Goal: Information Seeking & Learning: Find specific fact

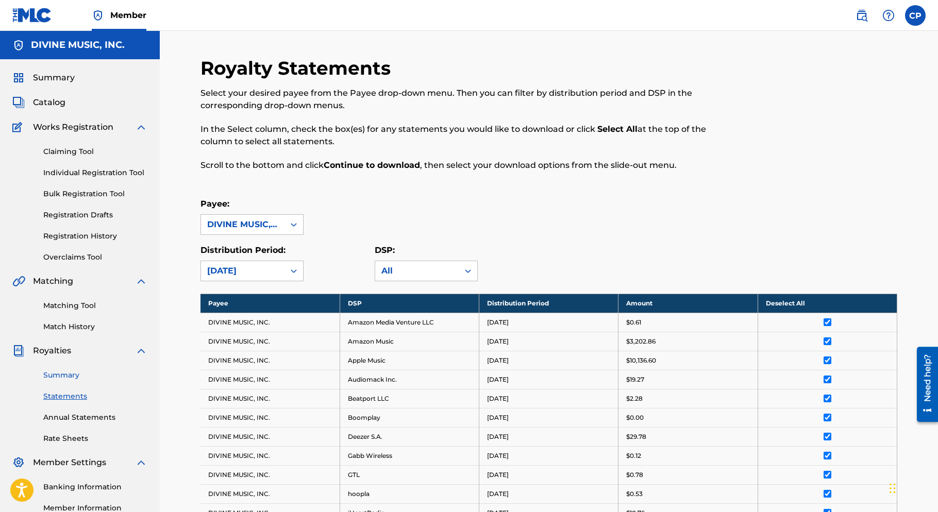
click at [65, 374] on link "Summary" at bounding box center [95, 375] width 104 height 11
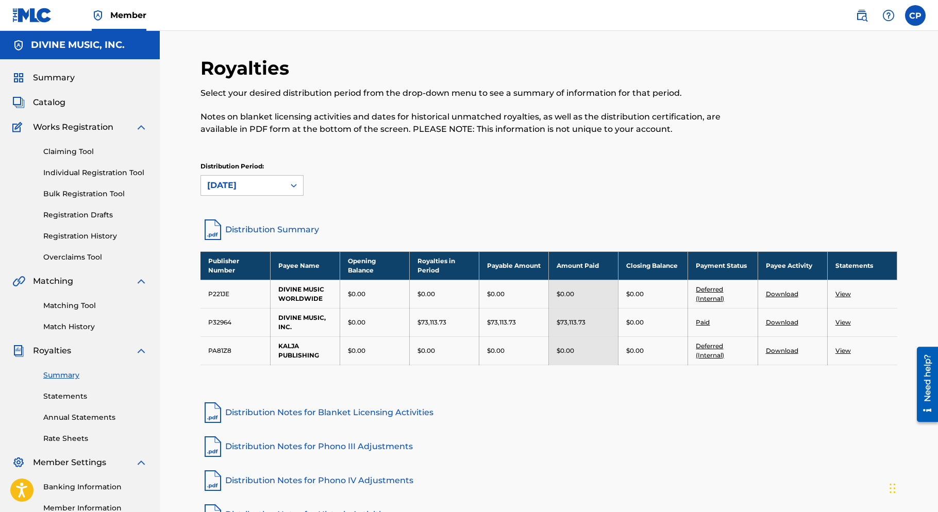
click at [861, 353] on td "View" at bounding box center [862, 351] width 70 height 28
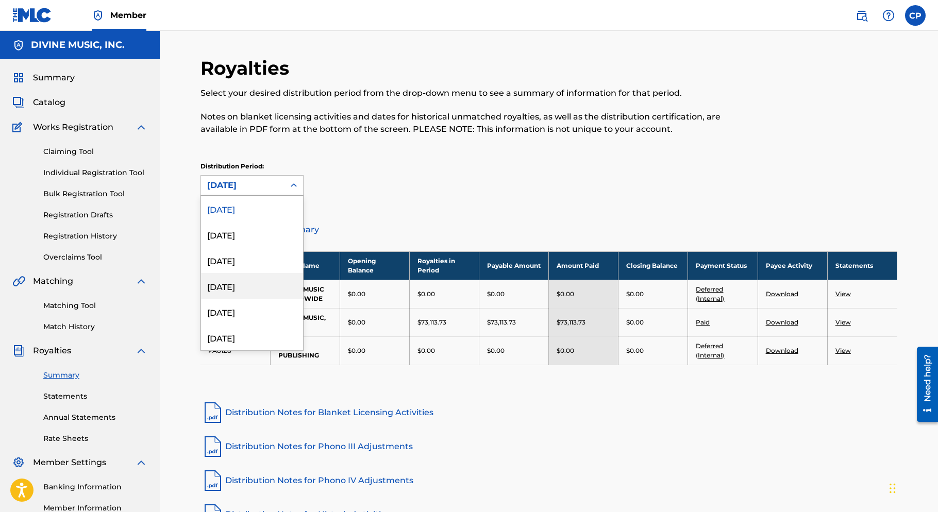
click at [238, 283] on div "[DATE]" at bounding box center [252, 286] width 102 height 26
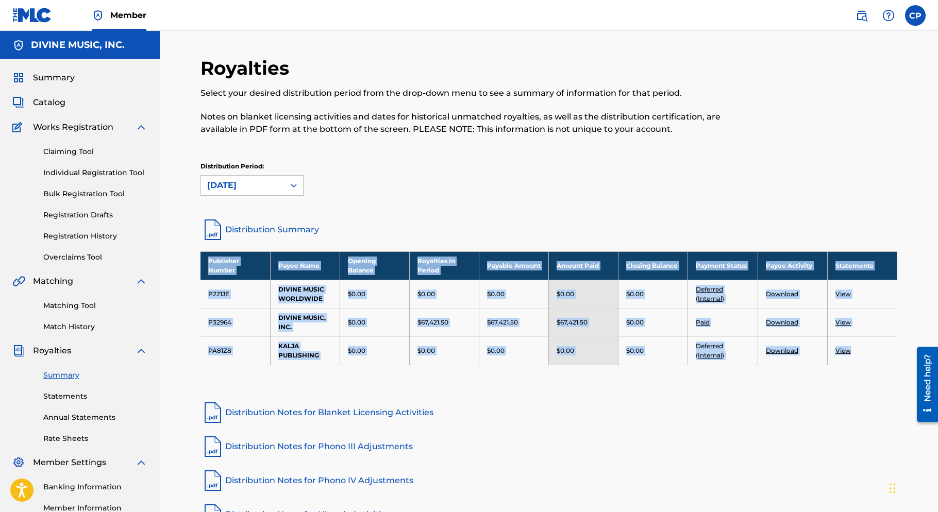
copy tbody "Publisher Number Payee Name Opening Balance Royalties in Period Payable Amount …"
drag, startPoint x: 864, startPoint y: 353, endPoint x: 207, endPoint y: 264, distance: 663.1
click at [207, 264] on tbody "Publisher Number Payee Name Opening Balance Royalties in Period Payable Amount …" at bounding box center [548, 307] width 697 height 113
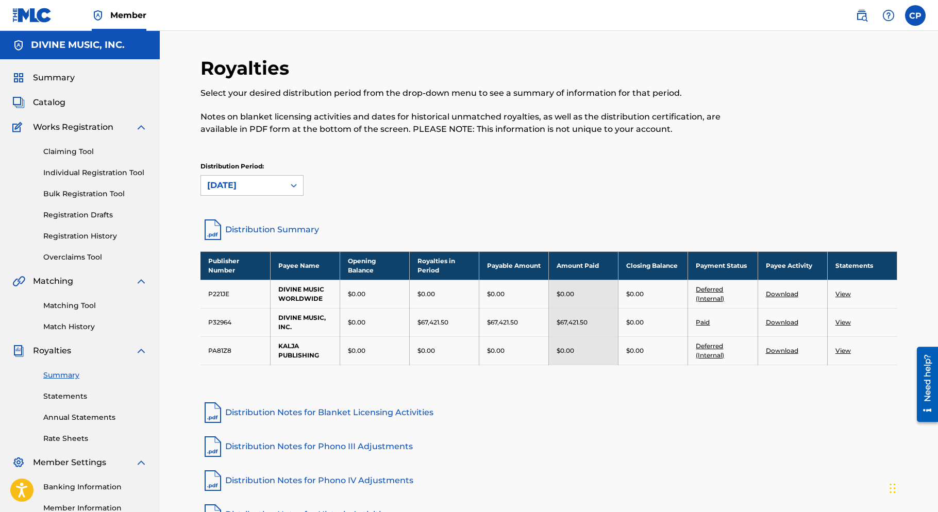
click at [528, 165] on div "Distribution Period: [DATE]" at bounding box center [548, 179] width 697 height 34
click at [219, 179] on div "[DATE]" at bounding box center [242, 185] width 71 height 12
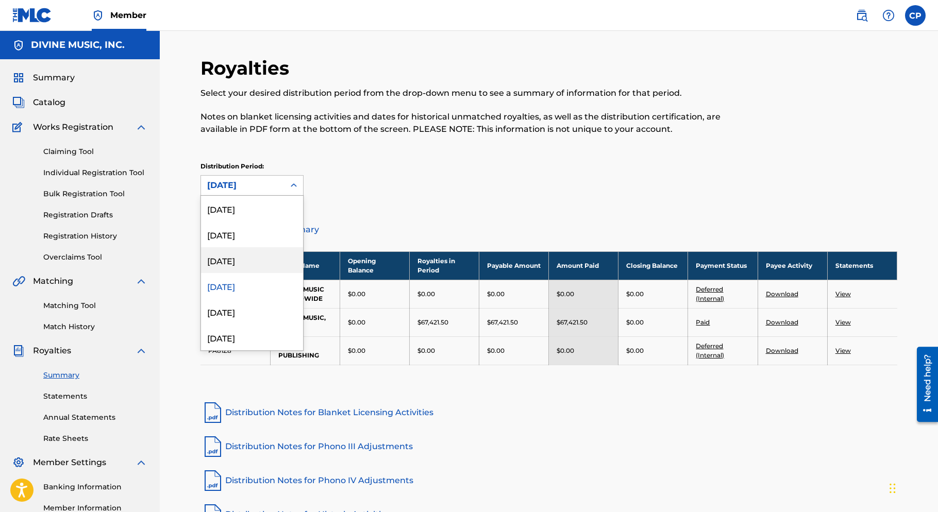
click at [234, 262] on div "[DATE]" at bounding box center [252, 260] width 102 height 26
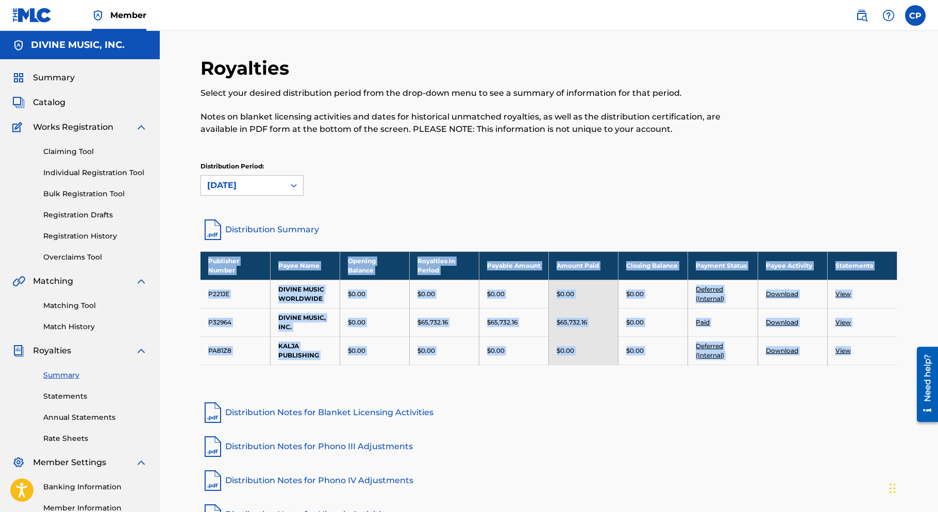
copy tbody "Publisher Number Payee Name Opening Balance Royalties in Period Payable Amount …"
drag, startPoint x: 856, startPoint y: 350, endPoint x: 195, endPoint y: 266, distance: 666.5
click at [195, 266] on div "Royalties Select your desired distribution period from the drop-down menu to se…" at bounding box center [549, 323] width 722 height 533
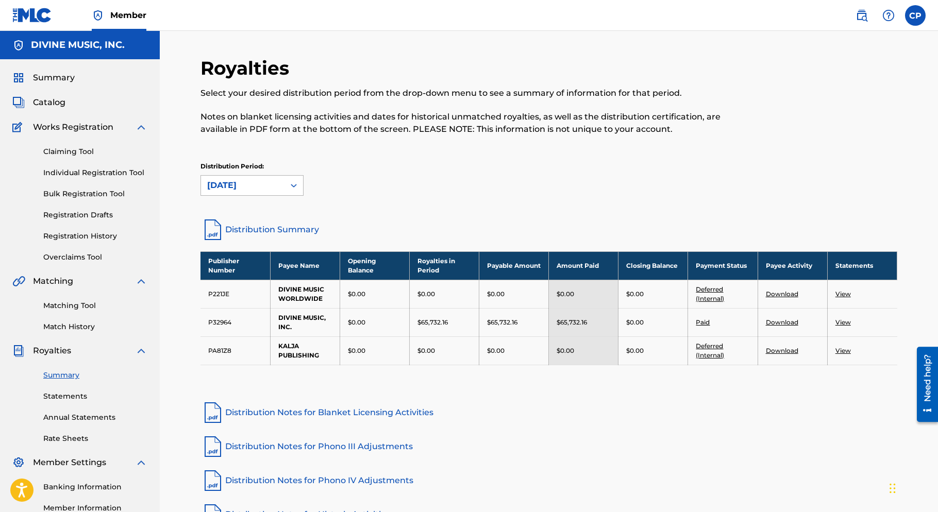
click at [280, 180] on div "[DATE]" at bounding box center [242, 186] width 83 height 20
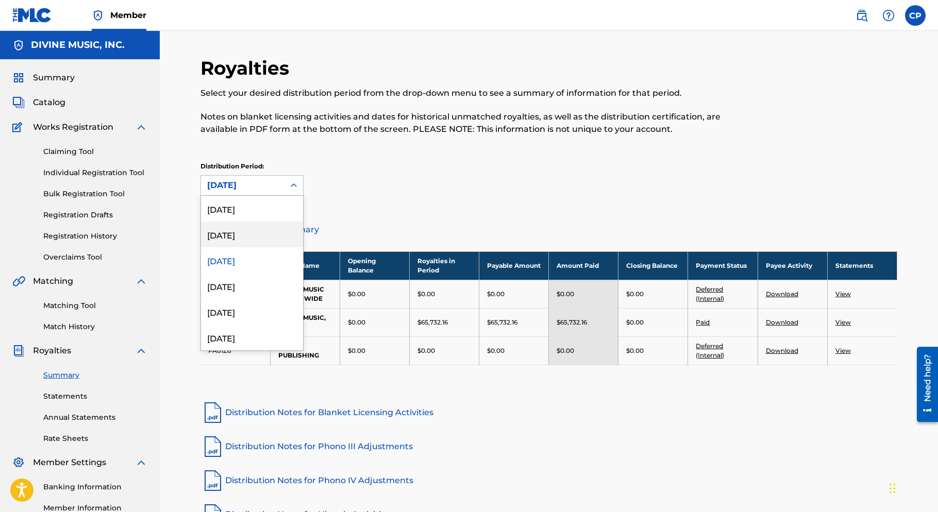
click at [242, 234] on div "[DATE]" at bounding box center [252, 235] width 102 height 26
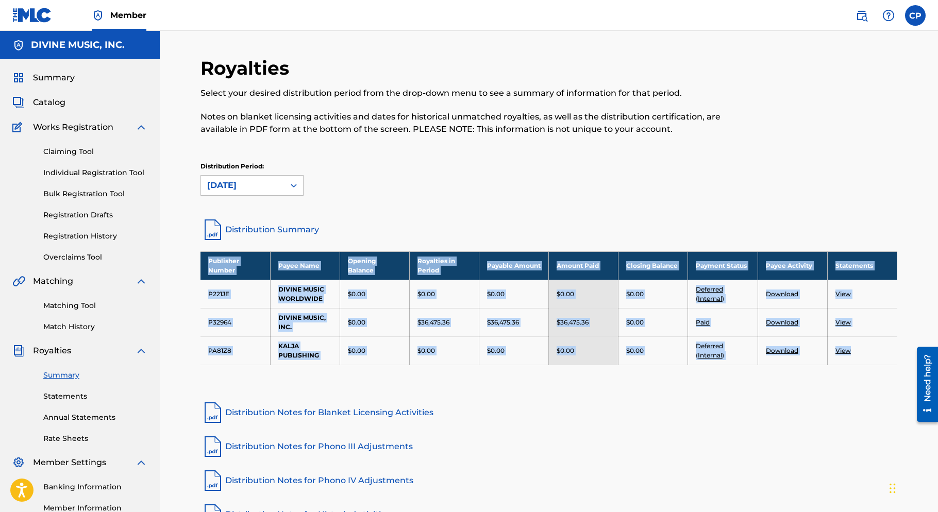
copy tbody "Publisher Number Payee Name Opening Balance Royalties in Period Payable Amount …"
drag, startPoint x: 870, startPoint y: 350, endPoint x: 208, endPoint y: 265, distance: 668.1
click at [208, 265] on tbody "Publisher Number Payee Name Opening Balance Royalties in Period Payable Amount …" at bounding box center [548, 307] width 697 height 113
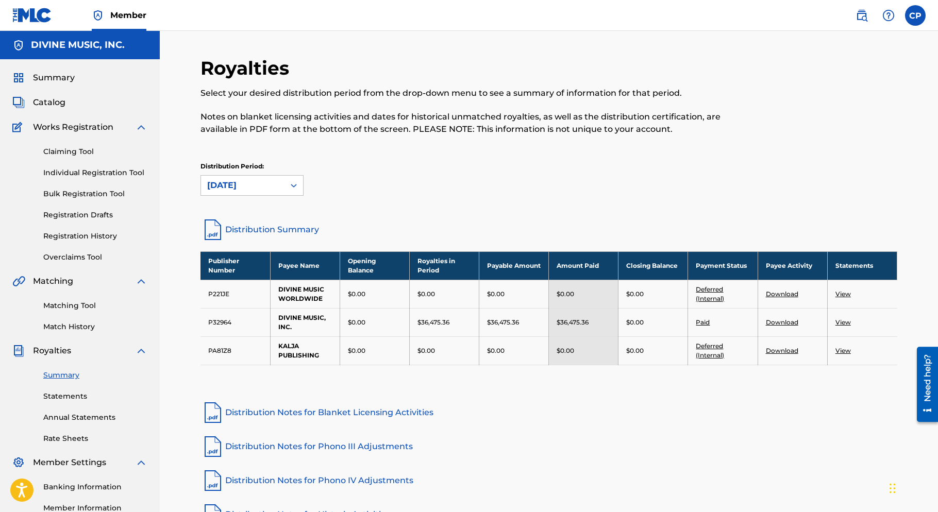
click at [446, 215] on div "Royalties Select your desired distribution period from the drop-down menu to se…" at bounding box center [548, 137] width 697 height 161
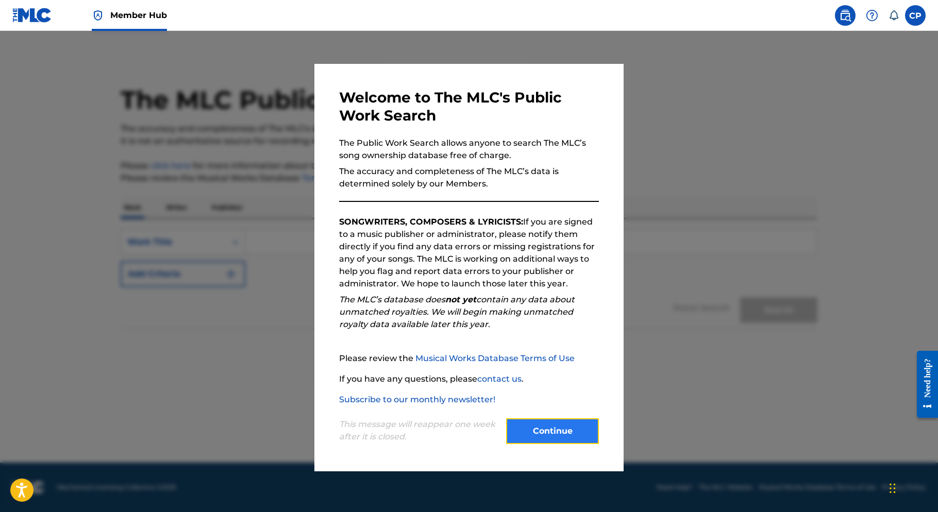
drag, startPoint x: 523, startPoint y: 427, endPoint x: 502, endPoint y: 422, distance: 21.2
click at [523, 426] on button "Continue" at bounding box center [552, 431] width 93 height 26
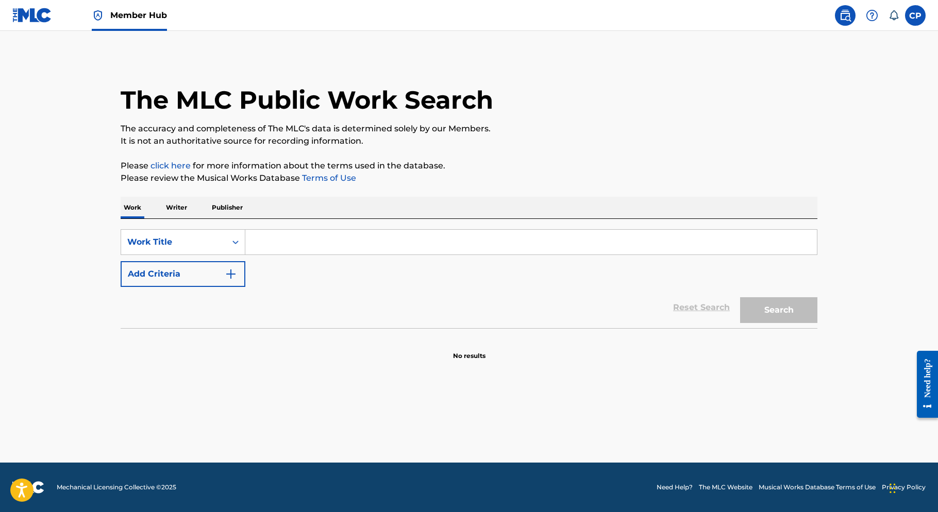
click at [286, 245] on input "Search Form" at bounding box center [531, 242] width 572 height 25
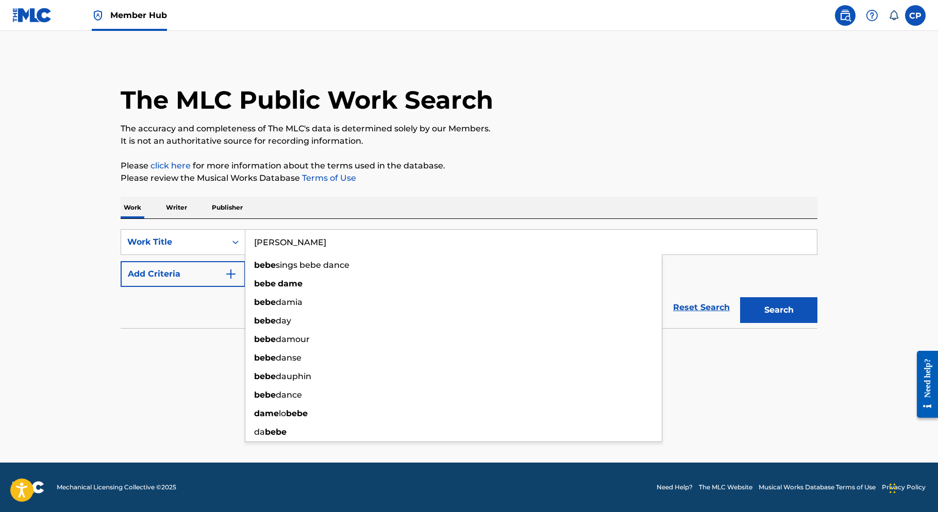
type input "[PERSON_NAME]"
click at [740, 297] on button "Search" at bounding box center [778, 310] width 77 height 26
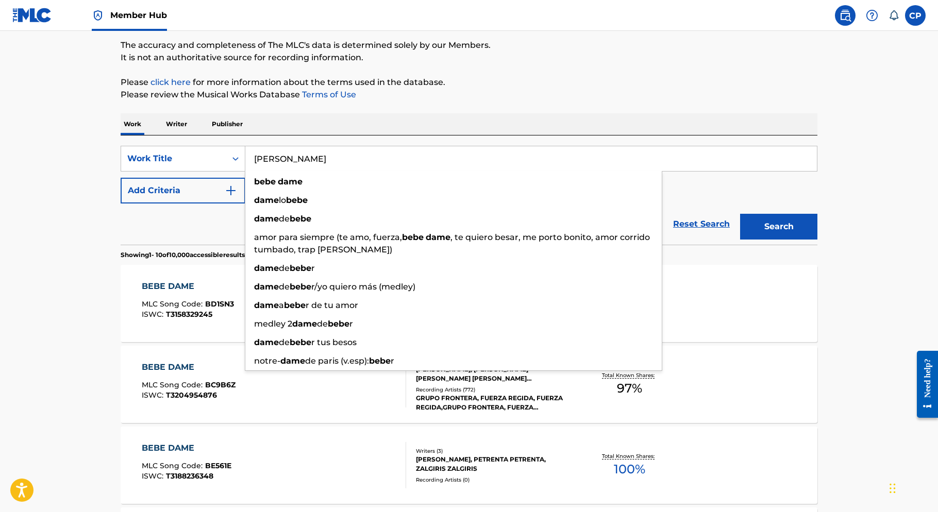
scroll to position [93, 0]
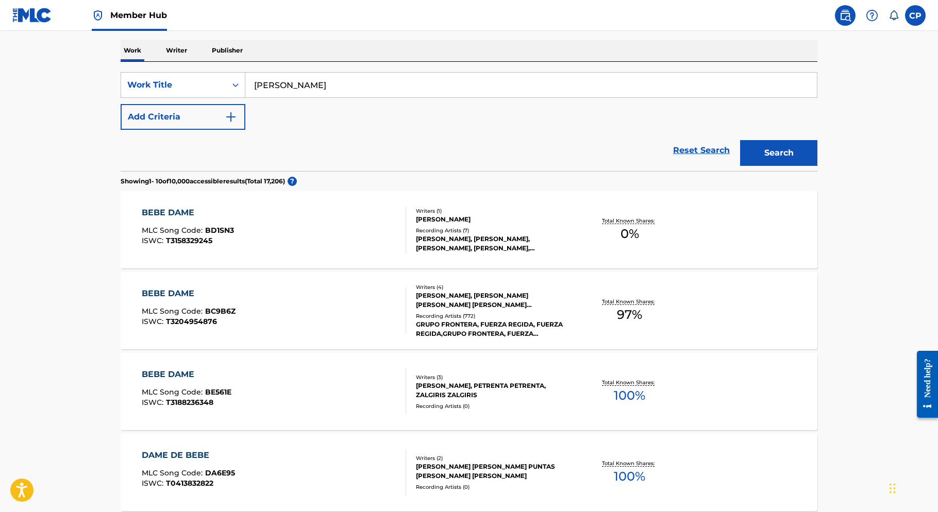
scroll to position [159, 0]
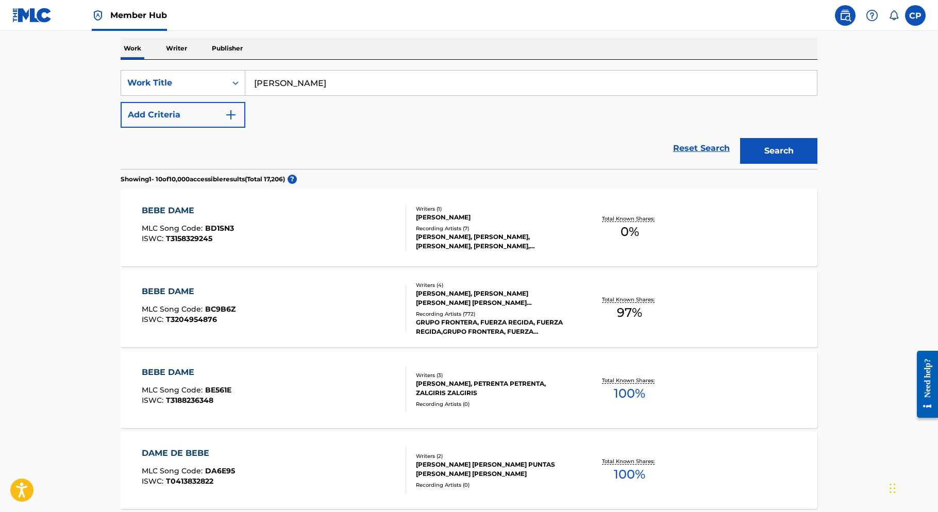
click at [189, 292] on div "BEBE DAME" at bounding box center [189, 292] width 94 height 12
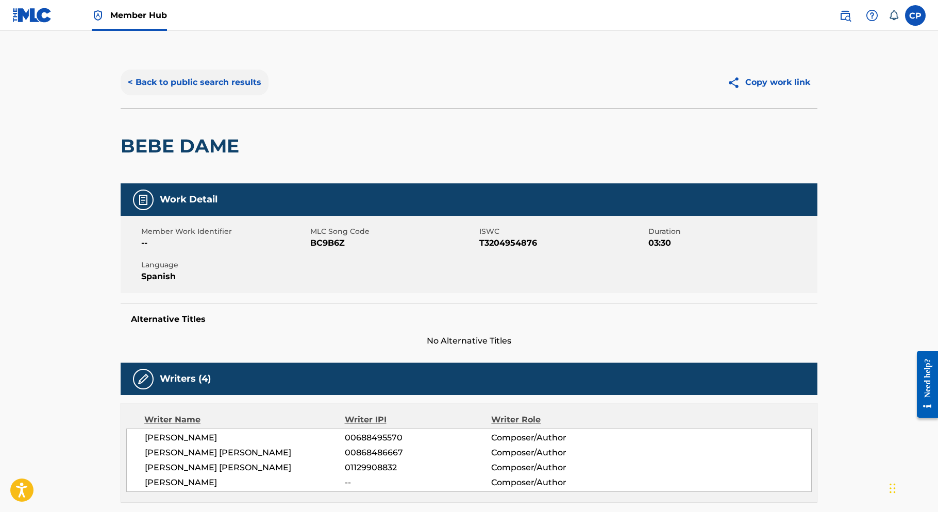
click at [166, 83] on button "< Back to public search results" at bounding box center [195, 83] width 148 height 26
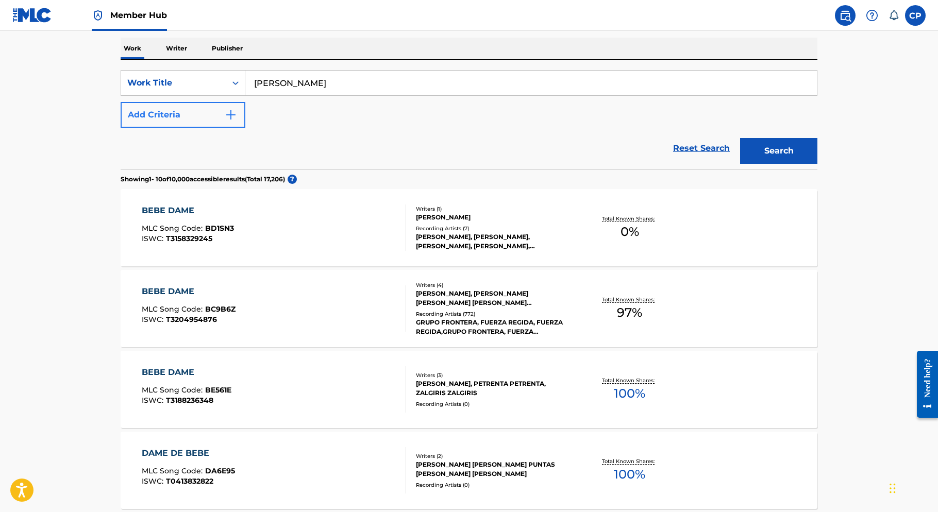
scroll to position [160, 0]
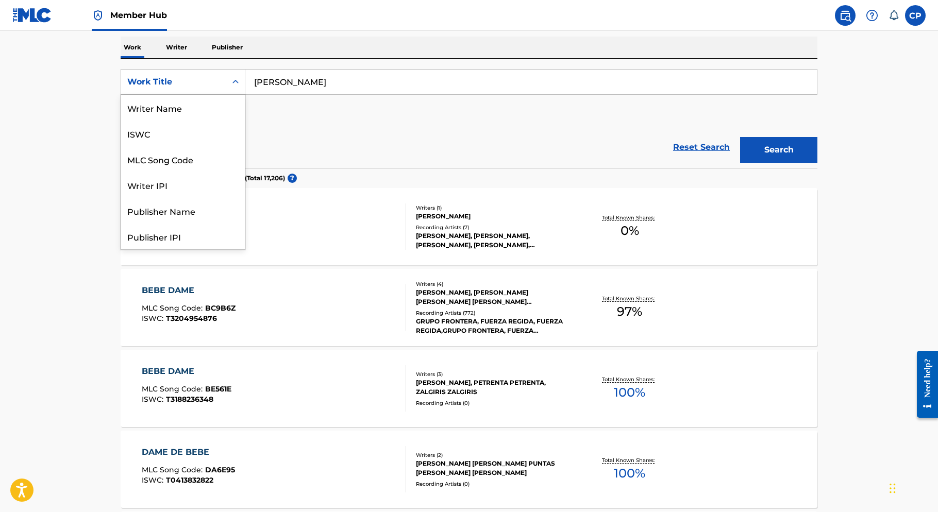
click at [187, 86] on div "Work Title" at bounding box center [173, 82] width 93 height 12
click at [187, 114] on div "MLC Song Code" at bounding box center [183, 108] width 124 height 26
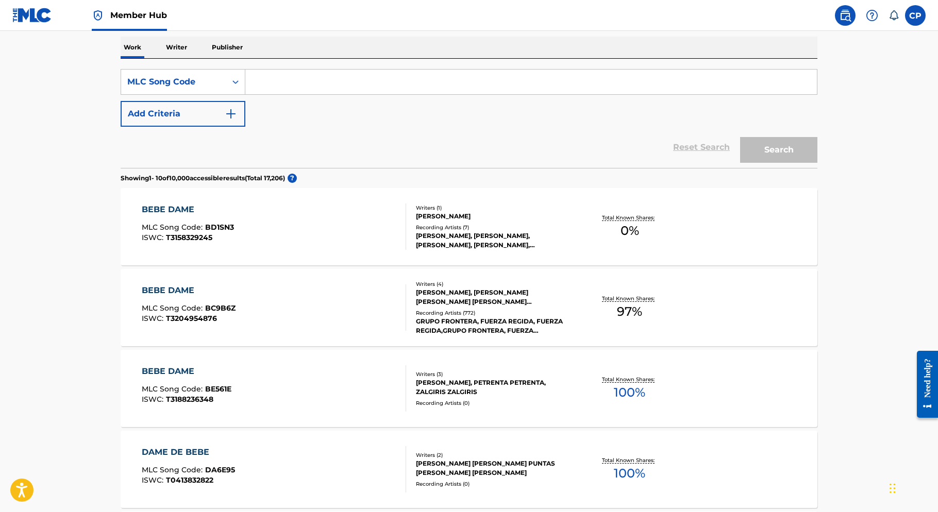
click at [281, 81] on input "Search Form" at bounding box center [531, 82] width 572 height 25
paste input "P242TV"
click at [740, 137] on button "Search" at bounding box center [778, 150] width 77 height 26
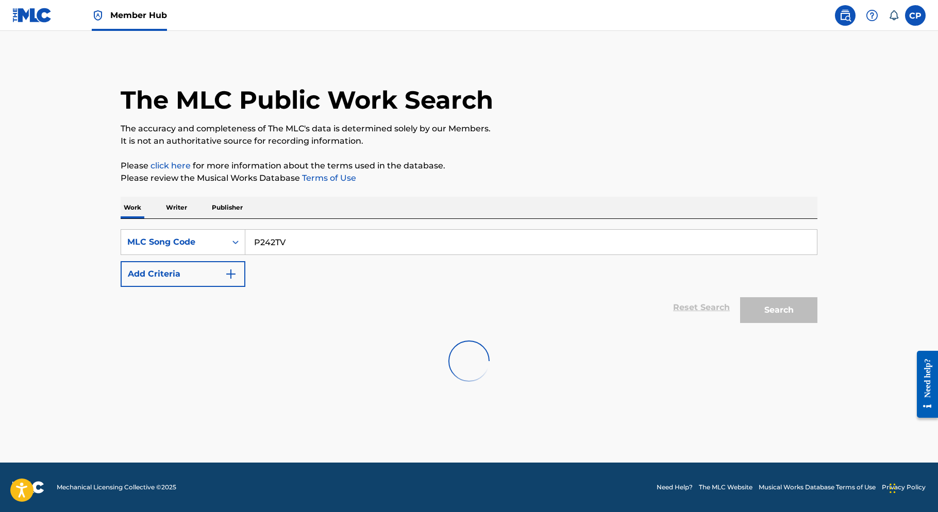
scroll to position [0, 0]
click at [764, 312] on button "Search" at bounding box center [778, 310] width 77 height 26
click at [328, 248] on input "P242TV" at bounding box center [531, 242] width 572 height 25
paste input "LT7OG9"
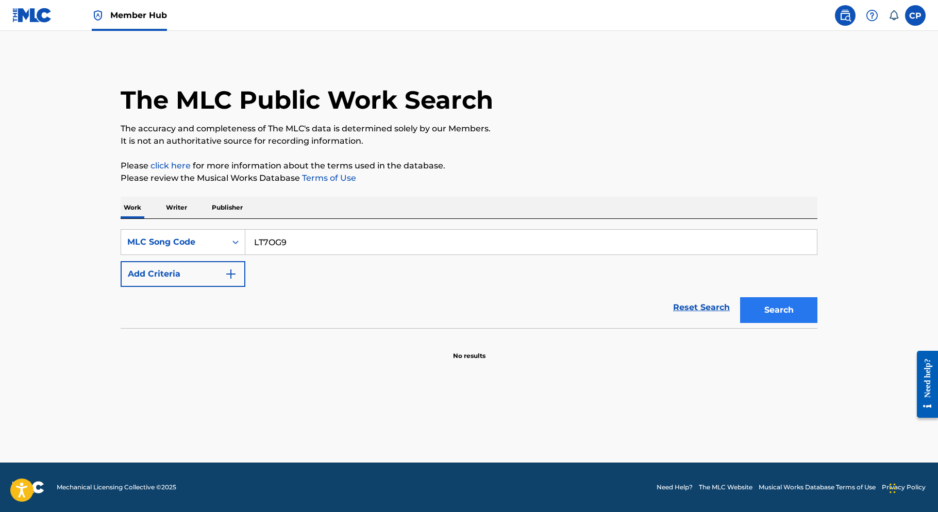
type input "LT7OG9"
click at [774, 317] on button "Search" at bounding box center [778, 310] width 77 height 26
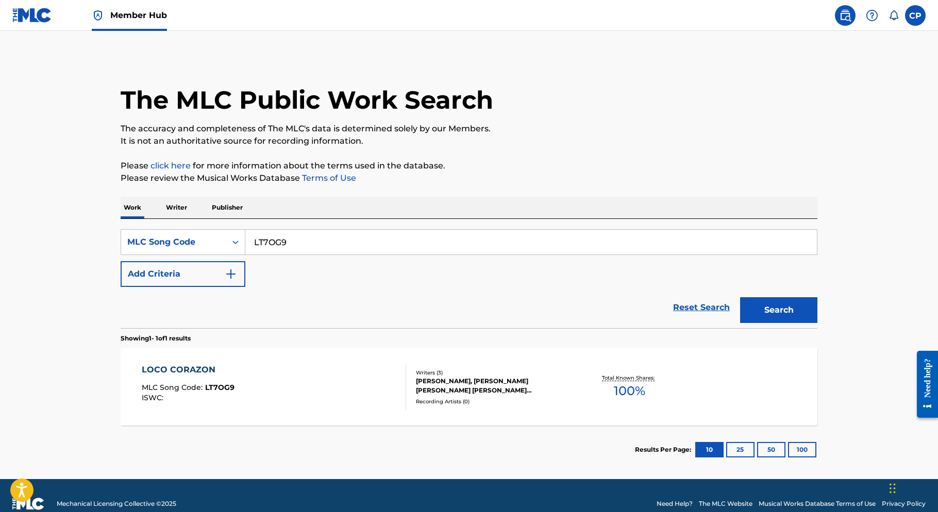
scroll to position [16, 0]
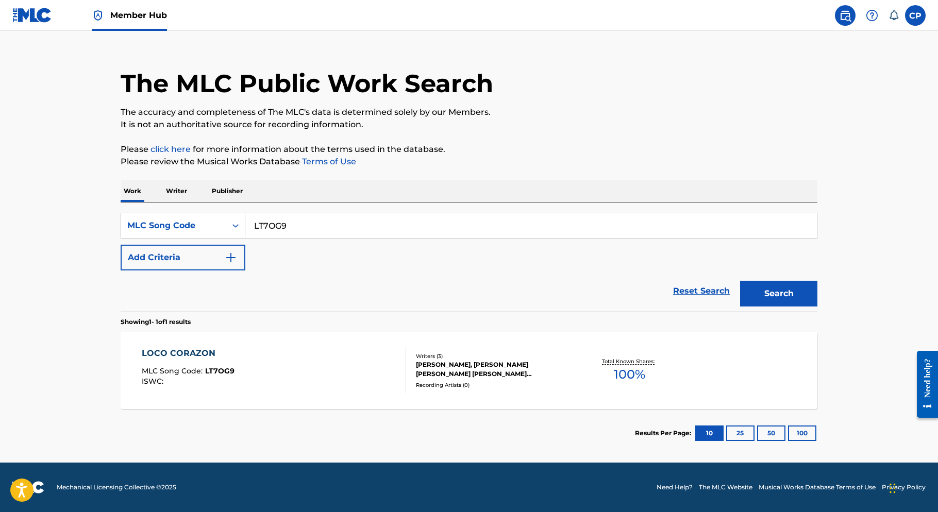
click at [283, 349] on div "LOCO CORAZON MLC Song Code : LT7OG9 ISWC :" at bounding box center [274, 370] width 265 height 46
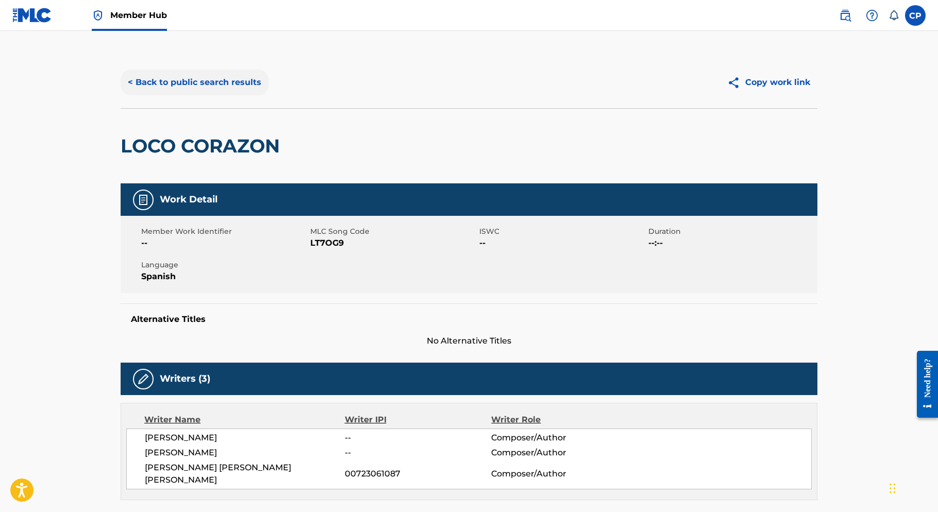
click at [185, 82] on button "< Back to public search results" at bounding box center [195, 83] width 148 height 26
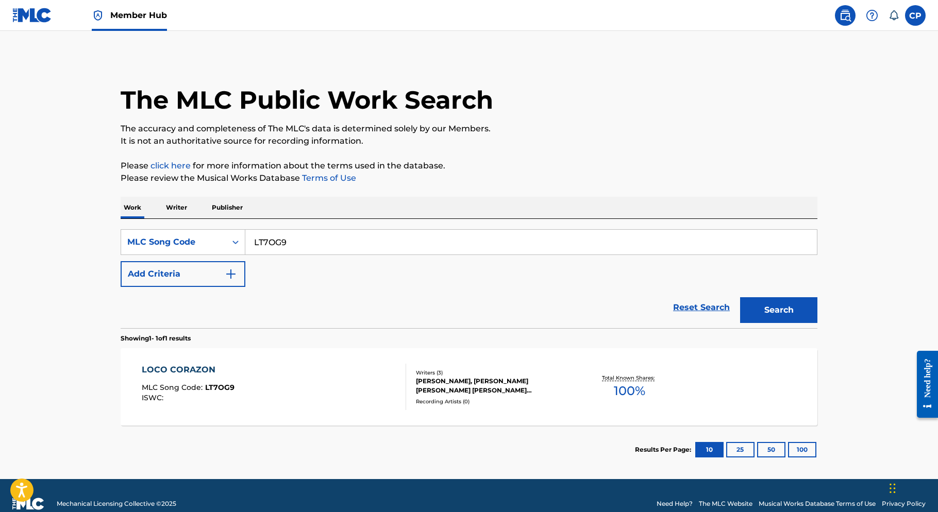
click at [306, 240] on input "LT7OG9" at bounding box center [531, 242] width 572 height 25
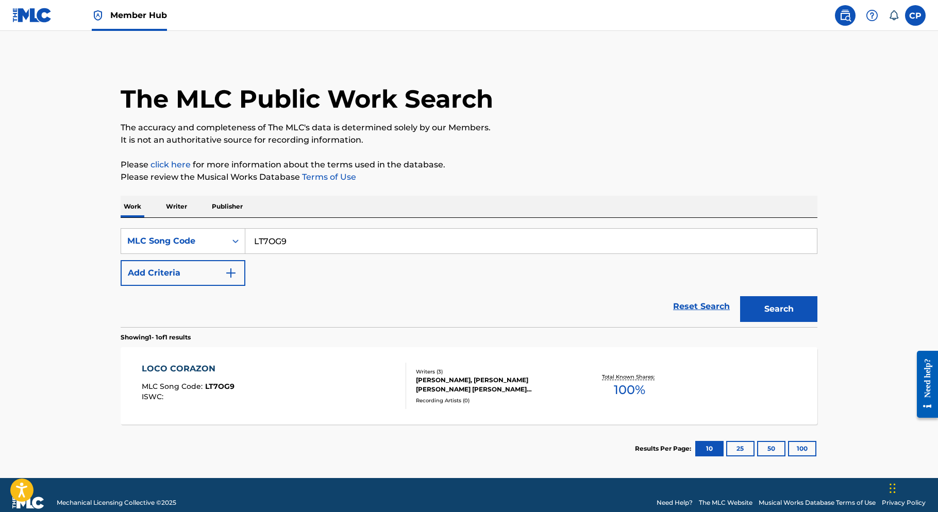
paste input "NUFFY1006"
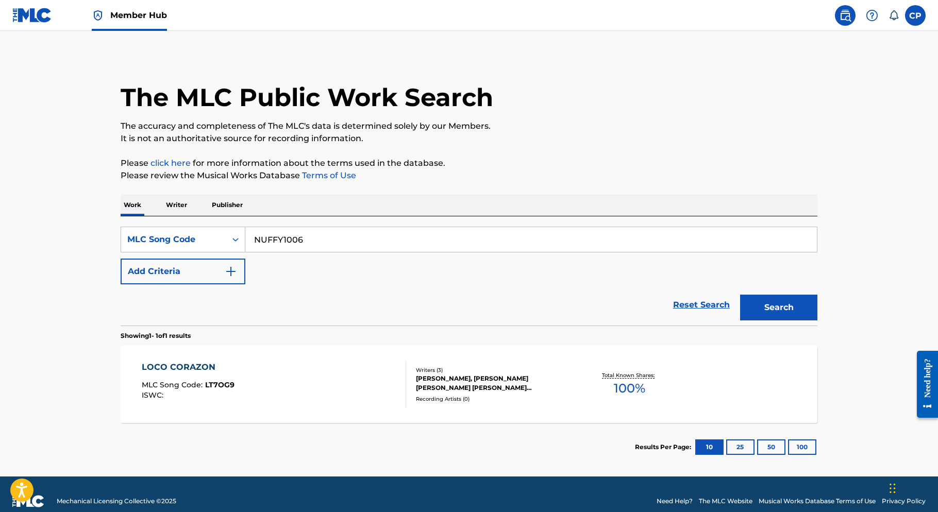
paste input "FA11Q7"
type input "FA11Q7"
click at [782, 304] on button "Search" at bounding box center [778, 308] width 77 height 26
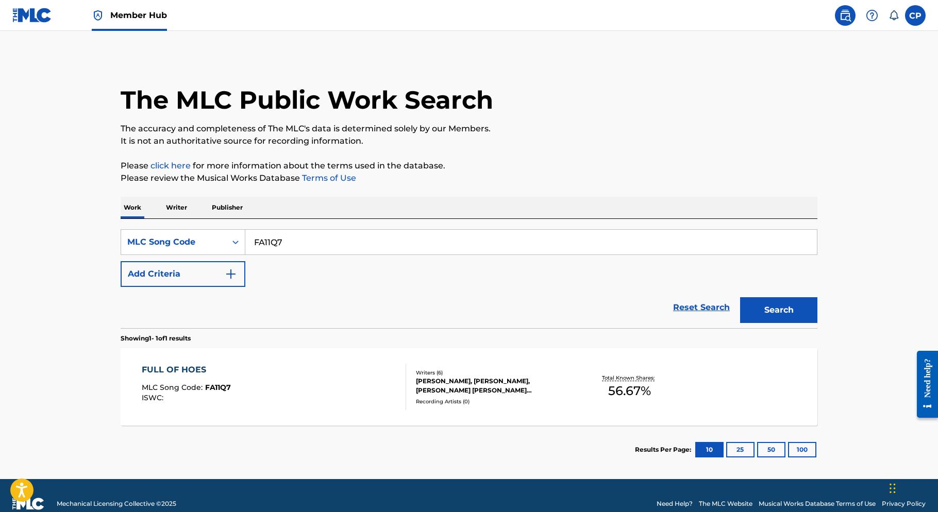
scroll to position [16, 0]
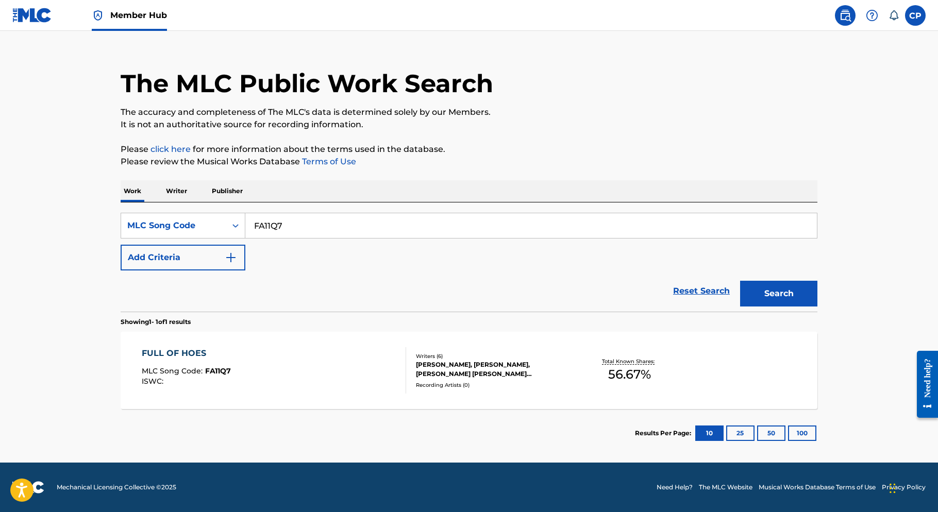
click at [265, 347] on div "FULL OF HOES MLC Song Code : FA11Q7 ISWC :" at bounding box center [274, 370] width 265 height 46
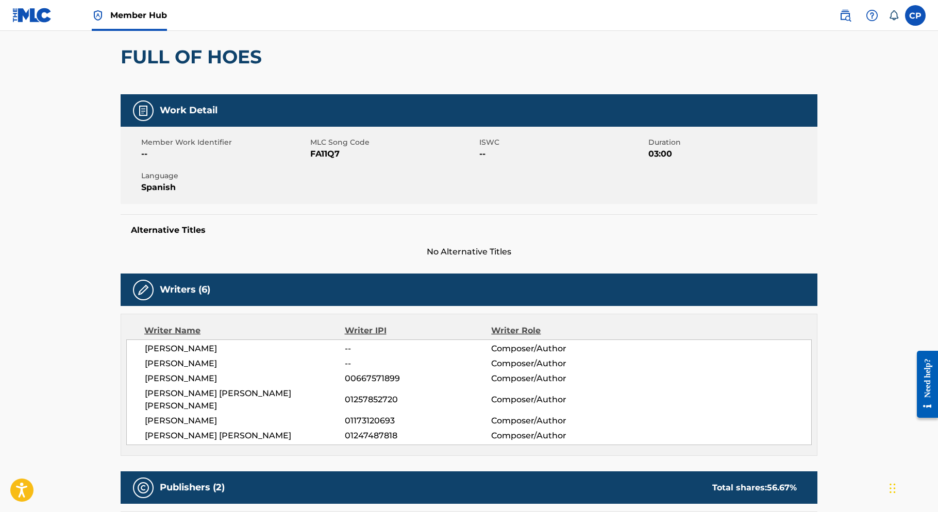
scroll to position [91, 0]
